Goal: Check status

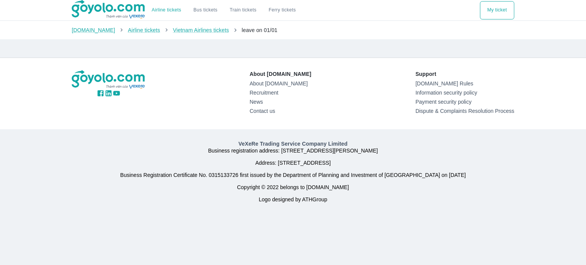
click at [232, 32] on icon "breadcrumb" at bounding box center [235, 30] width 7 height 7
click at [242, 33] on font "leave on 01/01" at bounding box center [260, 30] width 36 height 6
click at [203, 27] on font "Vietnam Airlines tickets" at bounding box center [201, 30] width 56 height 6
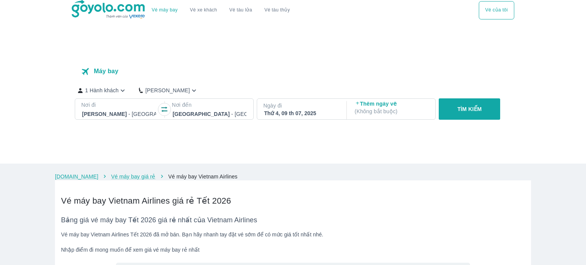
checkbox input "true"
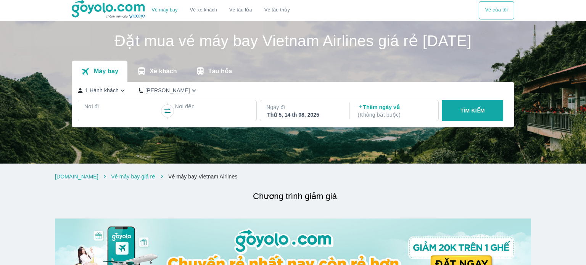
checkbox input "false"
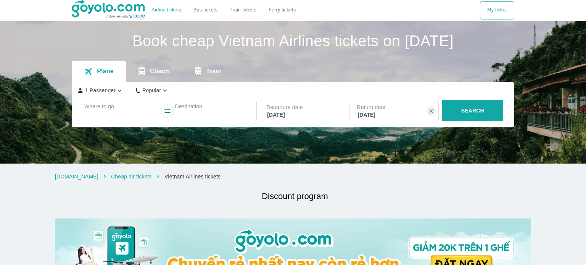
drag, startPoint x: 542, startPoint y: 61, endPoint x: 541, endPoint y: 57, distance: 4.0
click at [542, 61] on img at bounding box center [293, 92] width 586 height 143
click at [499, 13] on font "My ticket" at bounding box center [496, 9] width 19 height 5
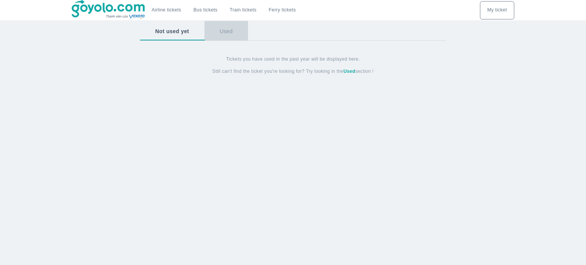
click at [228, 34] on font "Used" at bounding box center [226, 31] width 13 height 6
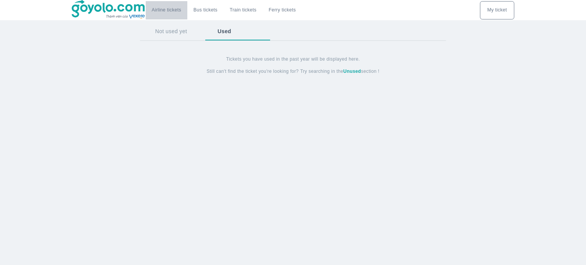
click at [173, 12] on font "Airline tickets" at bounding box center [166, 9] width 29 height 5
